Goal: Find specific page/section: Find specific page/section

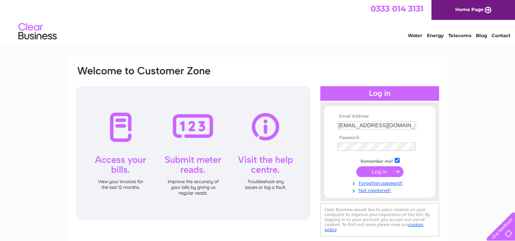
click at [376, 171] on input "submit" at bounding box center [379, 171] width 47 height 11
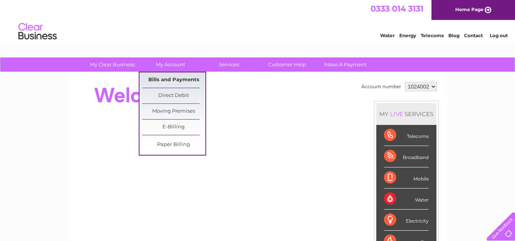
click at [183, 77] on link "Bills and Payments" at bounding box center [173, 79] width 63 height 15
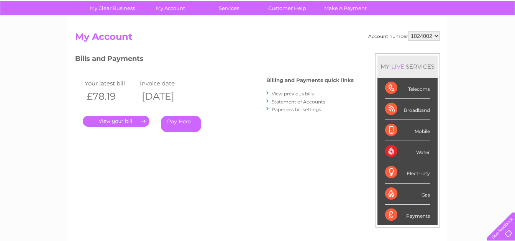
scroll to position [80, 0]
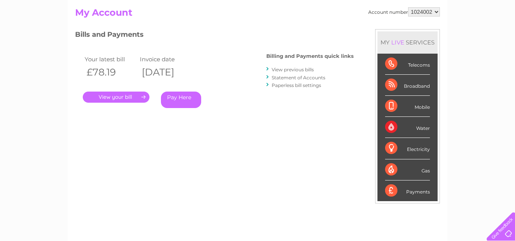
click at [135, 97] on link "." at bounding box center [116, 97] width 67 height 11
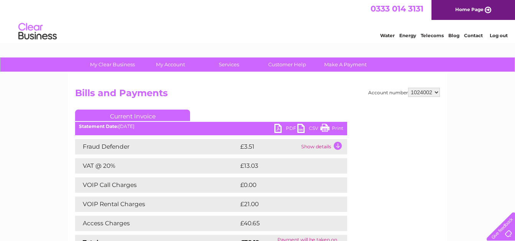
scroll to position [40, 0]
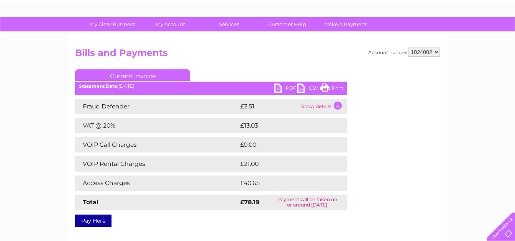
click at [279, 85] on link "PDF" at bounding box center [285, 89] width 23 height 11
